Goal: Information Seeking & Learning: Learn about a topic

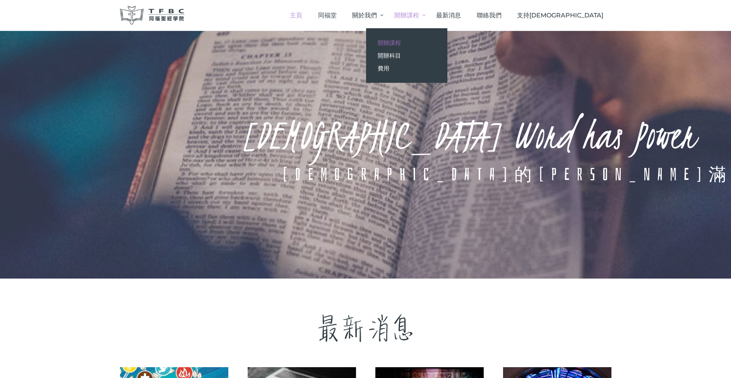
click at [401, 42] on span "開辦課程" at bounding box center [389, 42] width 23 height 7
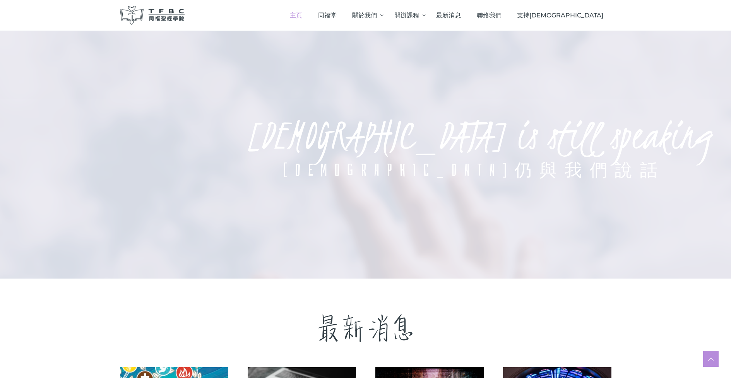
scroll to position [203, 0]
